Goal: Find specific page/section: Find specific page/section

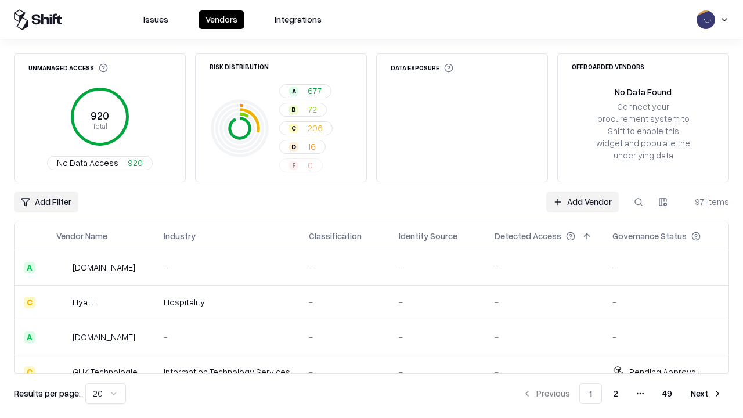
click at [372, 209] on div "Add Filter Add Vendor 971 items" at bounding box center [371, 202] width 715 height 21
click at [46, 202] on html "Issues Vendors Integrations Unmanaged Access 920 Total No Data Access 920 Risk …" at bounding box center [371, 209] width 743 height 418
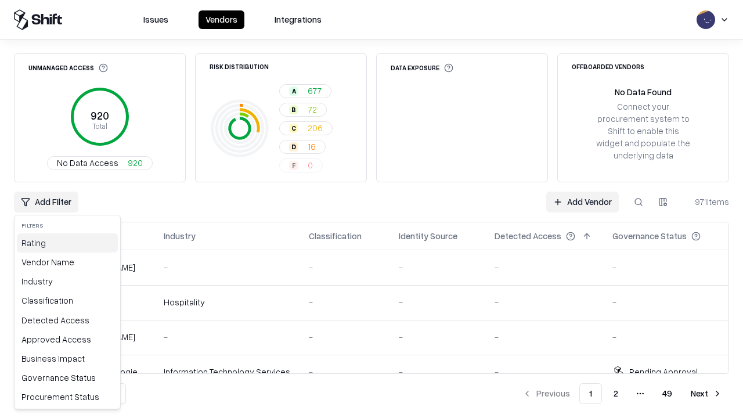
click at [67, 243] on div "Rating" at bounding box center [67, 242] width 101 height 19
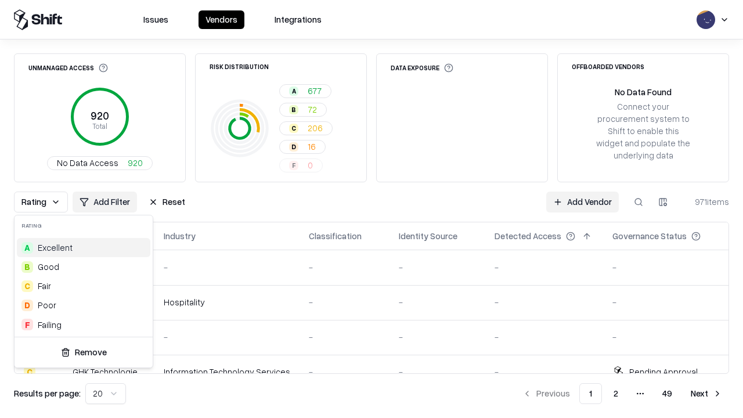
click at [372, 209] on html "Issues Vendors Integrations Unmanaged Access 920 Total No Data Access 920 Risk …" at bounding box center [371, 209] width 743 height 418
click at [167, 202] on button "Reset" at bounding box center [167, 202] width 51 height 21
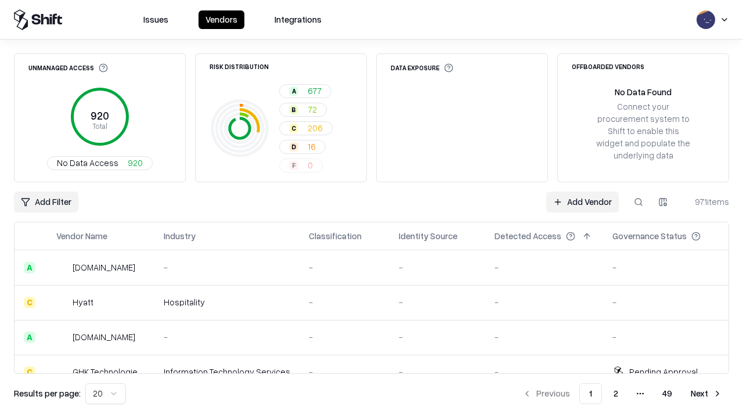
click at [372, 209] on div "Add Filter Add Vendor 971 items" at bounding box center [371, 202] width 715 height 21
click at [46, 202] on html "Issues Vendors Integrations Unmanaged Access 920 Total No Data Access 920 Risk …" at bounding box center [371, 209] width 743 height 418
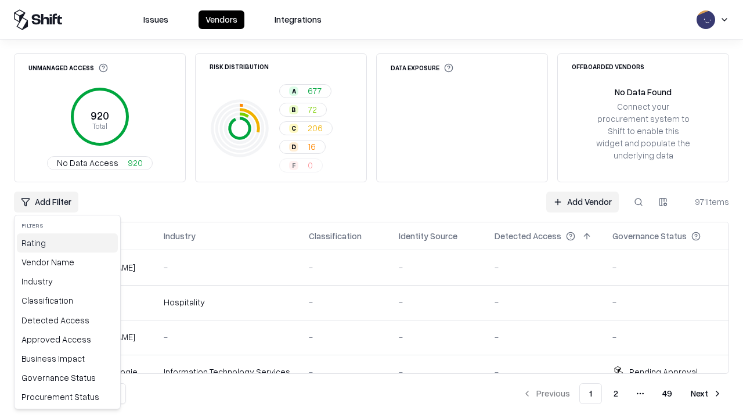
click at [67, 243] on div "Rating" at bounding box center [67, 242] width 101 height 19
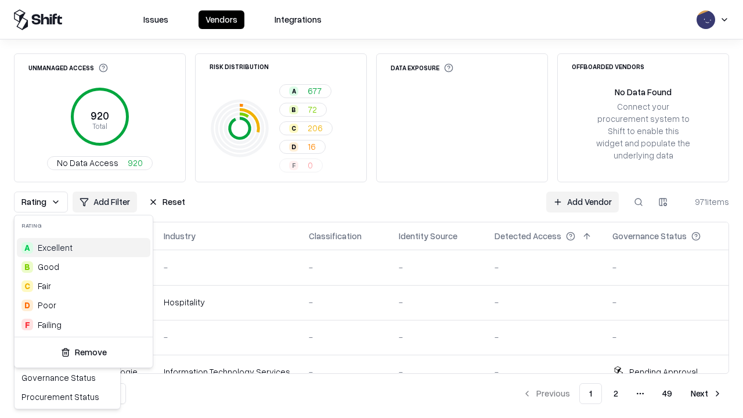
click at [84, 305] on div "D Poor" at bounding box center [84, 304] width 134 height 19
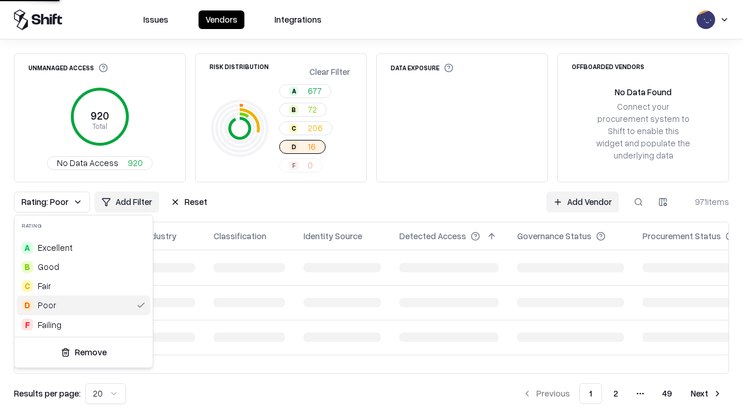
click at [372, 209] on html "Issues Vendors Integrations Unmanaged Access 920 Total No Data Access 920 Risk …" at bounding box center [371, 209] width 743 height 418
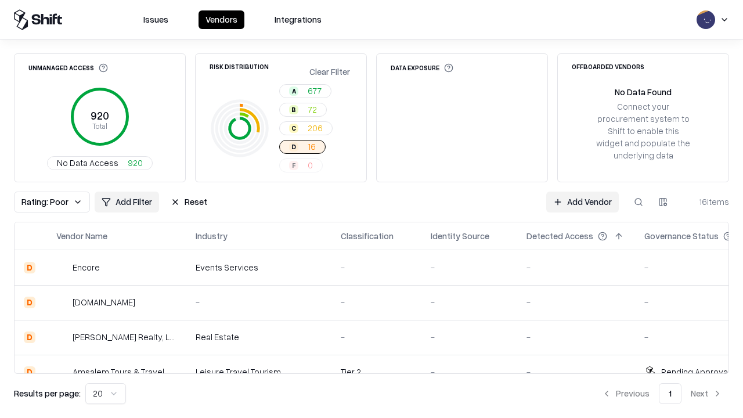
click at [372, 209] on div "Rating: Poor Add Filter Reset Add Vendor 16 items" at bounding box center [371, 202] width 715 height 21
click at [189, 202] on button "Reset" at bounding box center [189, 202] width 51 height 21
click at [372, 209] on div "Add Filter Add Vendor 16 items" at bounding box center [371, 202] width 715 height 21
click at [46, 202] on html "Issues Vendors Integrations Unmanaged Access 920 Total No Data Access 920 Risk …" at bounding box center [371, 209] width 743 height 418
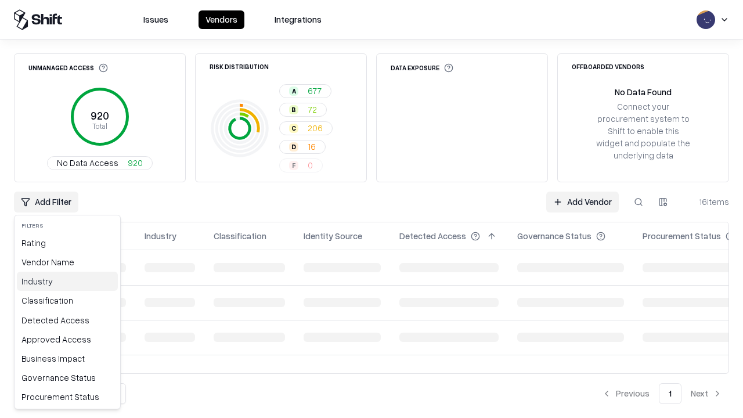
click at [67, 281] on div "Industry" at bounding box center [67, 281] width 101 height 19
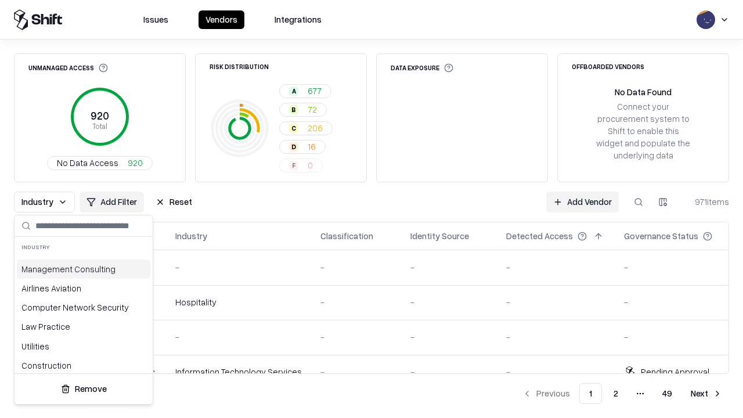
click at [372, 209] on html "Issues Vendors Integrations Unmanaged Access 920 Total No Data Access 920 Risk …" at bounding box center [371, 209] width 743 height 418
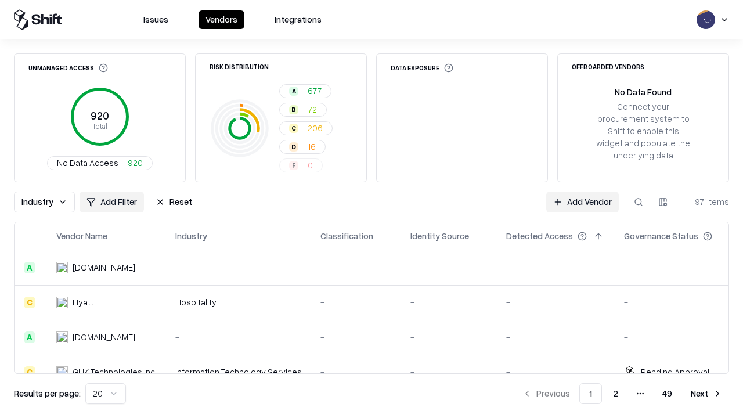
click at [372, 209] on div "Industry Add Filter Reset Add Vendor 971 items" at bounding box center [371, 202] width 715 height 21
click at [174, 202] on button "Reset" at bounding box center [174, 202] width 51 height 21
